Goal: Transaction & Acquisition: Purchase product/service

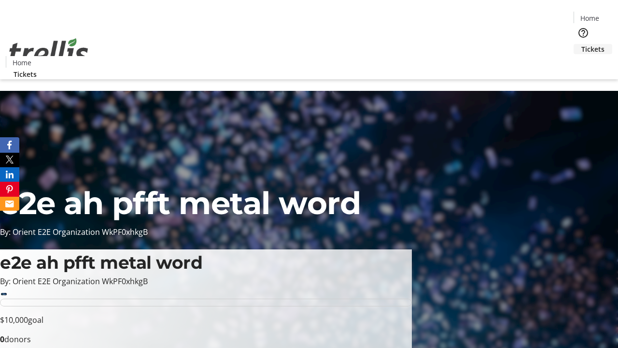
click at [581, 44] on span "Tickets" at bounding box center [592, 49] width 23 height 10
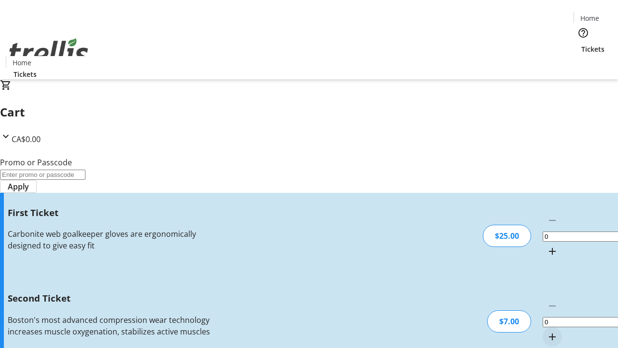
click at [546, 245] on mat-icon "Increment by one" at bounding box center [552, 251] width 12 height 12
type input "1"
click at [546, 331] on mat-icon "Increment by one" at bounding box center [552, 337] width 12 height 12
type input "2"
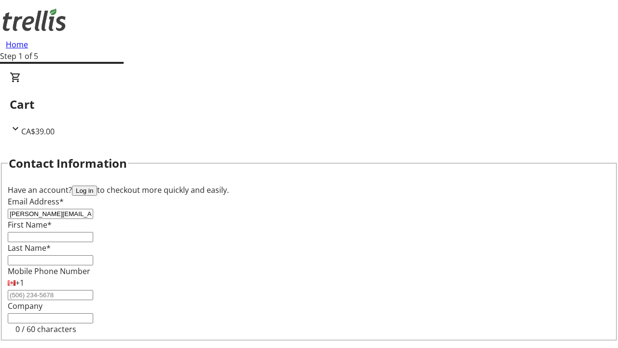
type input "[PERSON_NAME][EMAIL_ADDRESS][DOMAIN_NAME]"
type input "[PERSON_NAME]"
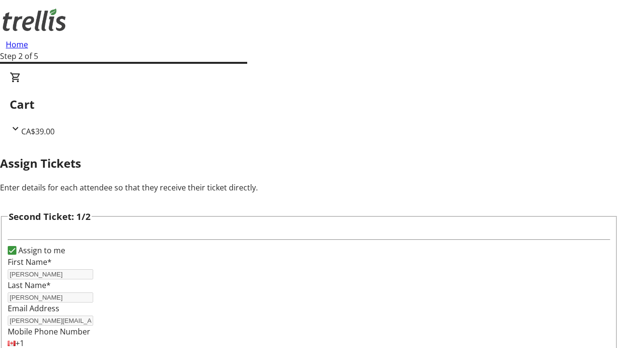
type input "[PERSON_NAME]"
type input "[PERSON_NAME][EMAIL_ADDRESS][DOMAIN_NAME]"
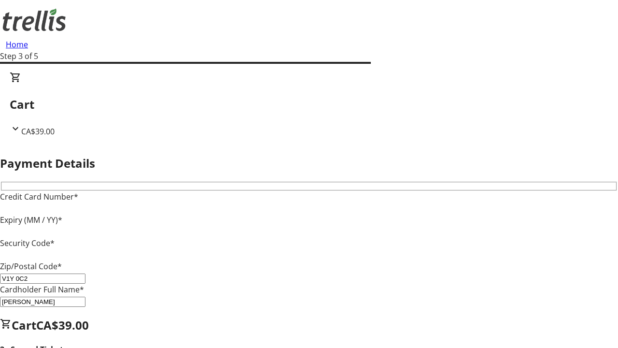
type input "V1Y 0C2"
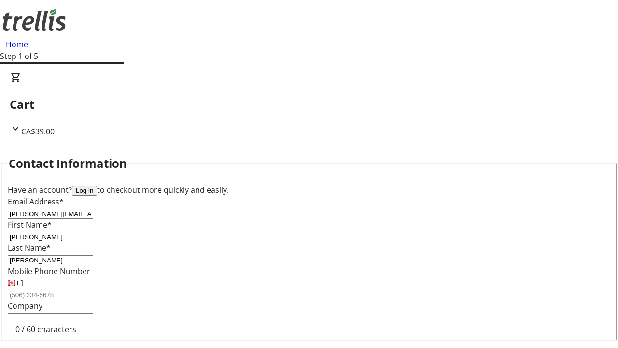
type input "[PERSON_NAME][EMAIL_ADDRESS][DOMAIN_NAME]"
type input "[PERSON_NAME]"
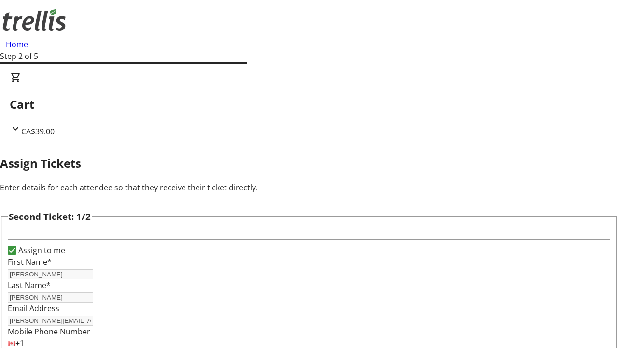
type input "Name"
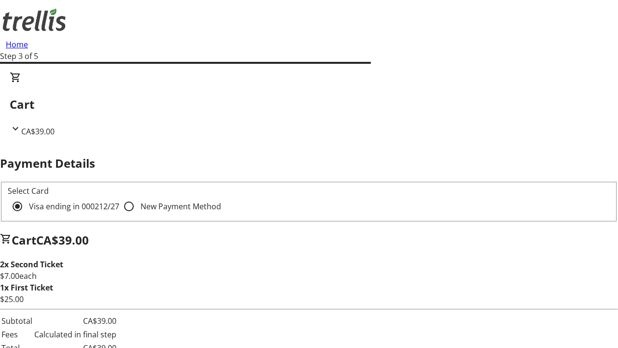
click at [119, 196] on input "New Payment Method" at bounding box center [128, 205] width 19 height 19
radio input "true"
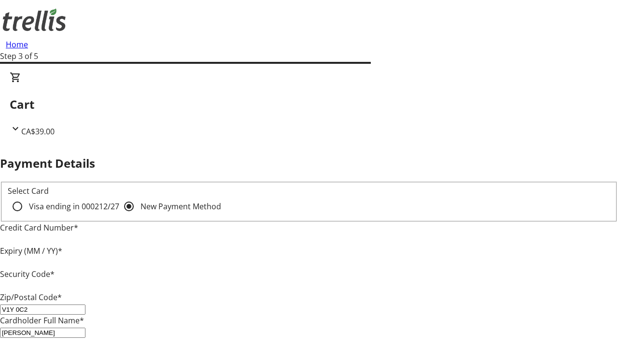
type input "V1Y 0C2"
